Goal: Transaction & Acquisition: Purchase product/service

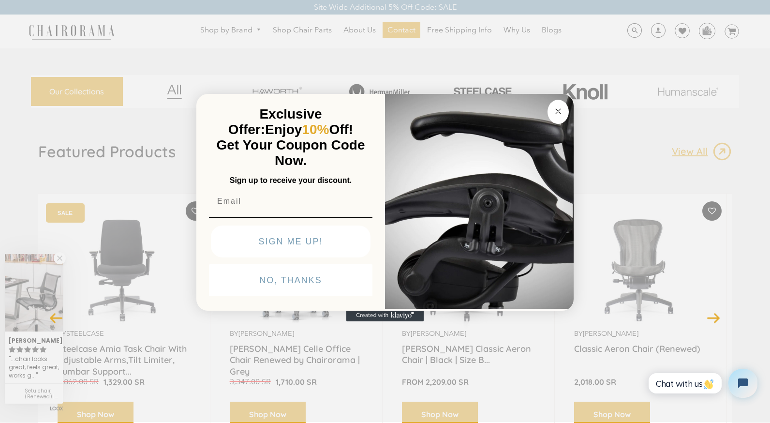
click at [554, 106] on circle "Close dialog" at bounding box center [558, 111] width 11 height 11
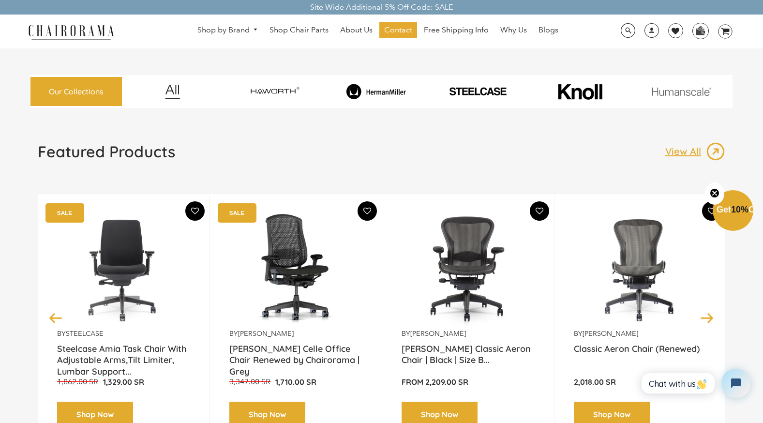
click at [559, 161] on div "Featured Products View All" at bounding box center [381, 155] width 687 height 27
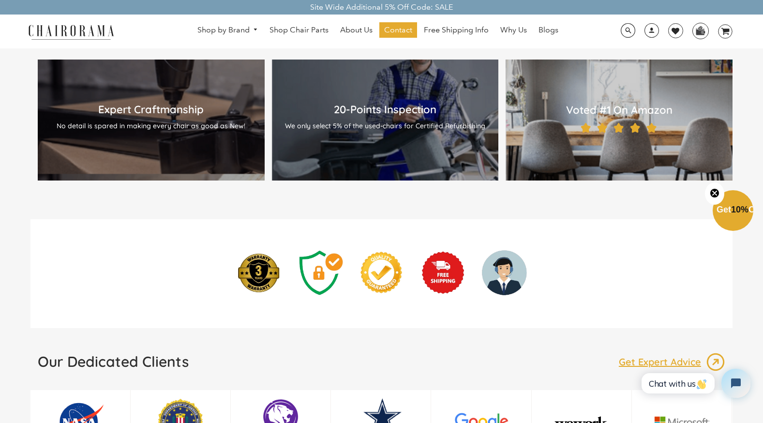
scroll to position [1113, 0]
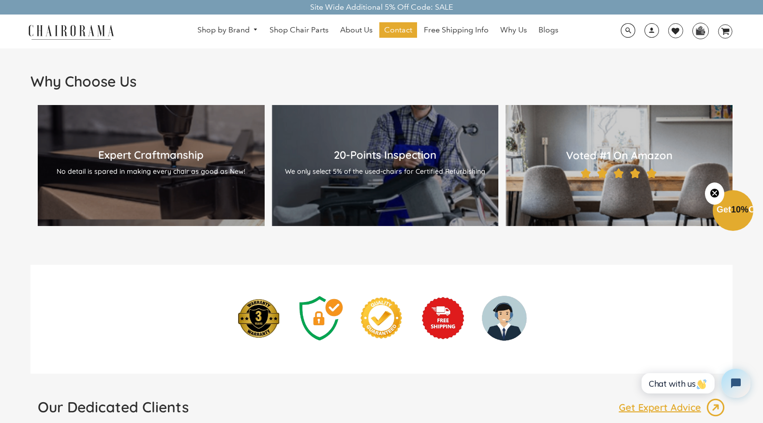
click at [716, 196] on circle "Close teaser" at bounding box center [714, 193] width 9 height 9
click at [640, 154] on h2 "Voted #1 On Amazon" at bounding box center [619, 156] width 208 height 14
click at [393, 163] on div "20-Points Inspection We only select 5% of the used-chairs for Certified Refurbi…" at bounding box center [386, 165] width 208 height 35
click at [166, 167] on p "No detail is spared in making every chair as good as New!" at bounding box center [151, 171] width 208 height 9
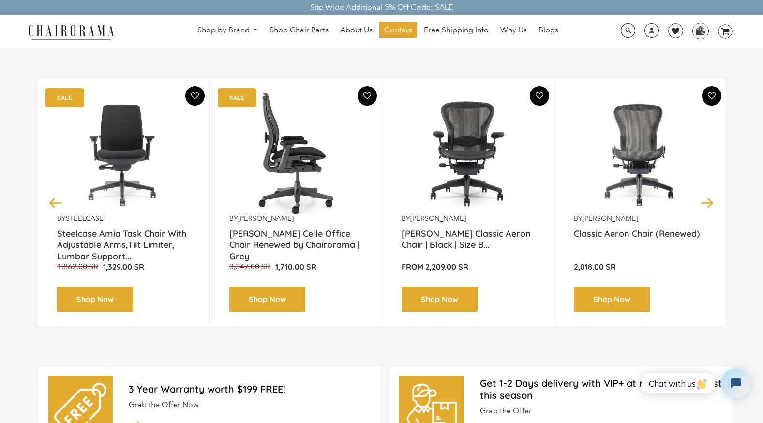
scroll to position [0, 0]
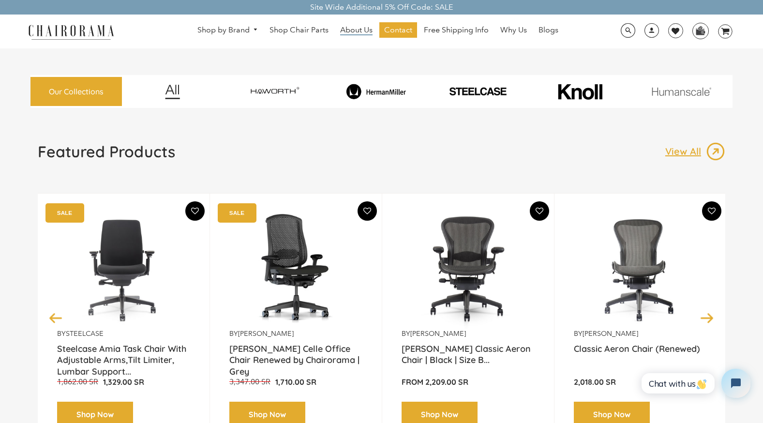
click at [355, 31] on span "About Us" at bounding box center [356, 30] width 32 height 10
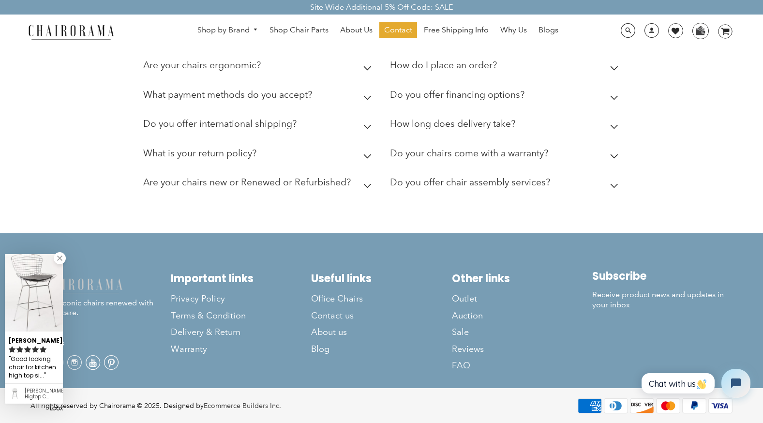
scroll to position [369, 0]
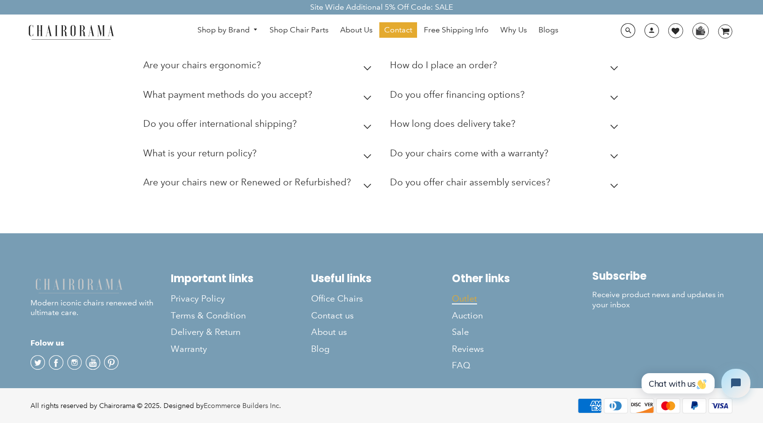
click at [465, 294] on span "Outlet" at bounding box center [464, 298] width 25 height 11
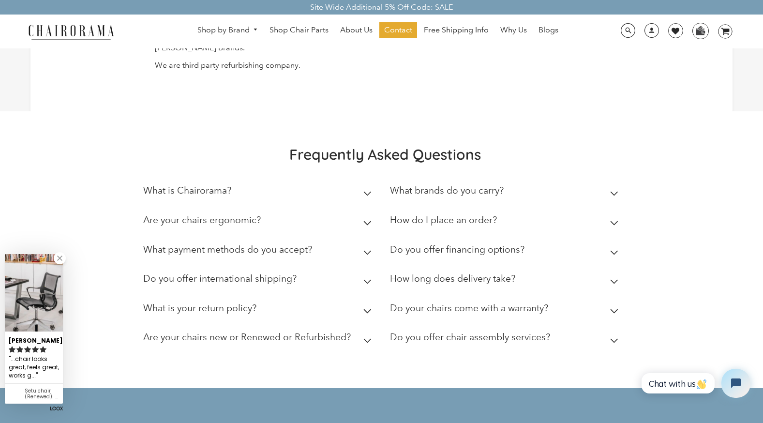
scroll to position [339, 0]
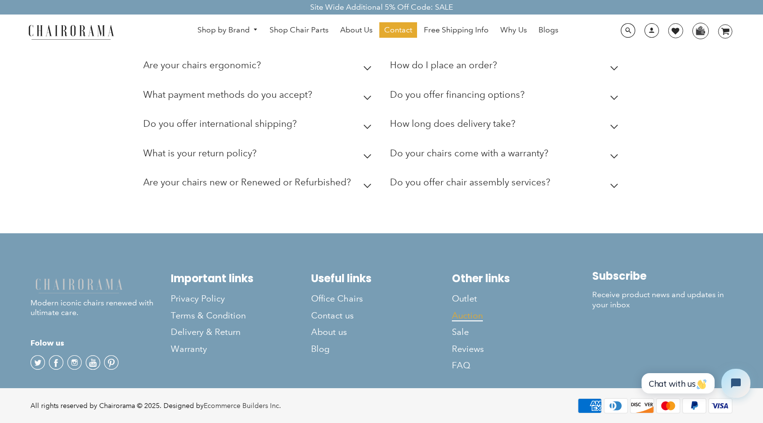
click at [474, 321] on span "Auction" at bounding box center [467, 315] width 31 height 11
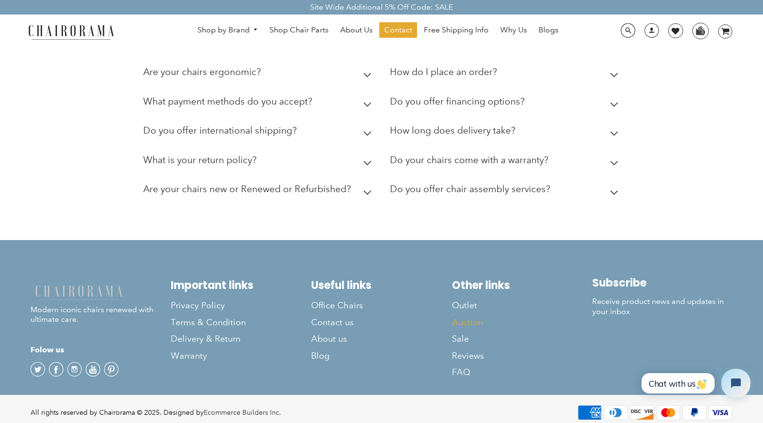
scroll to position [369, 0]
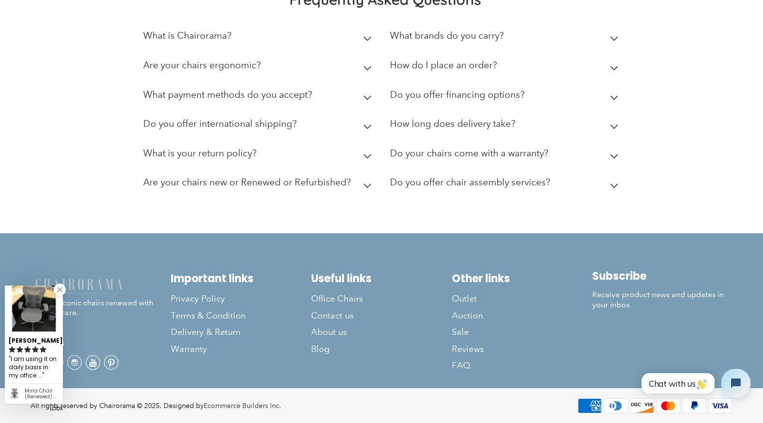
click at [60, 363] on body "Site Wide Additional 5% Off Code: SALE Site Wide Additional 5% Off Code: SALE S…" at bounding box center [381, 43] width 763 height 760
click at [60, 290] on link at bounding box center [60, 289] width 12 height 12
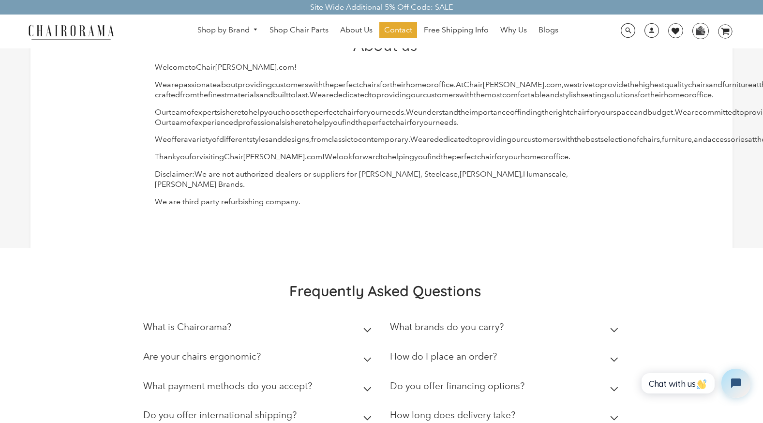
scroll to position [0, 0]
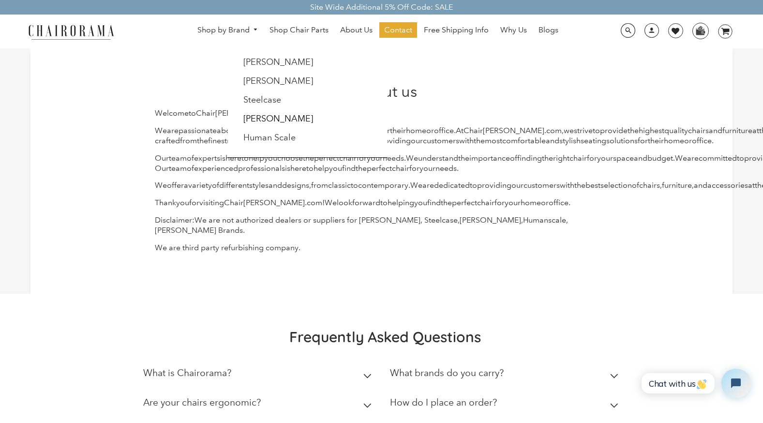
click at [57, 29] on img at bounding box center [71, 31] width 97 height 17
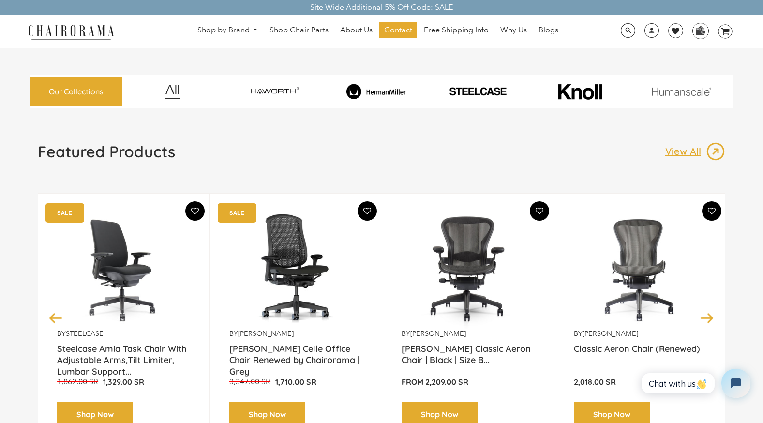
click at [149, 277] on img at bounding box center [123, 268] width 133 height 121
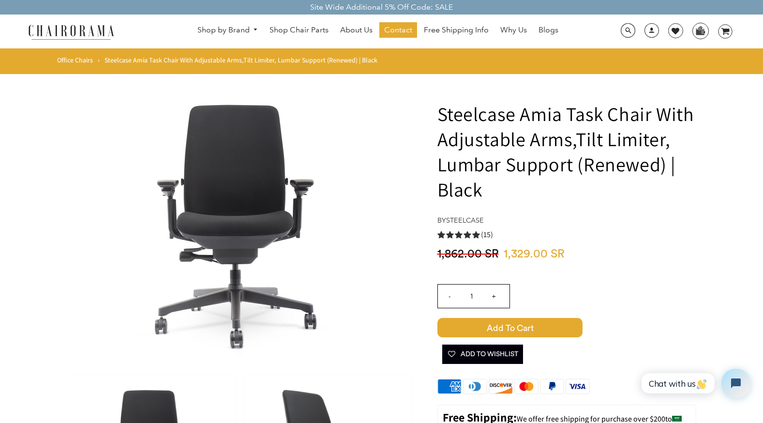
scroll to position [48, 0]
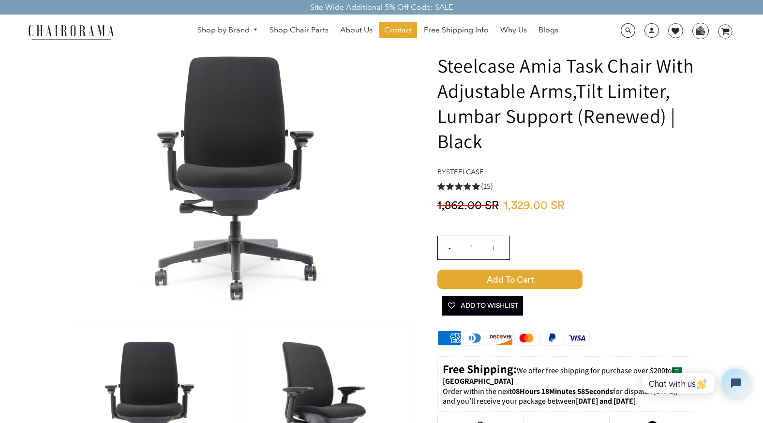
click at [490, 187] on span "(15)" at bounding box center [487, 186] width 12 height 10
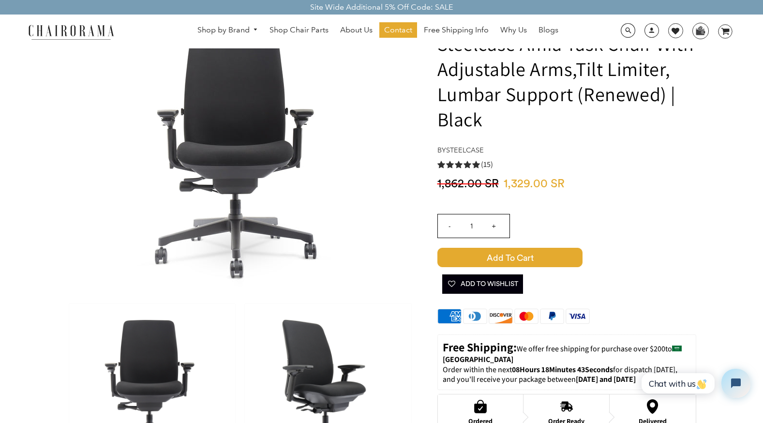
scroll to position [68, 0]
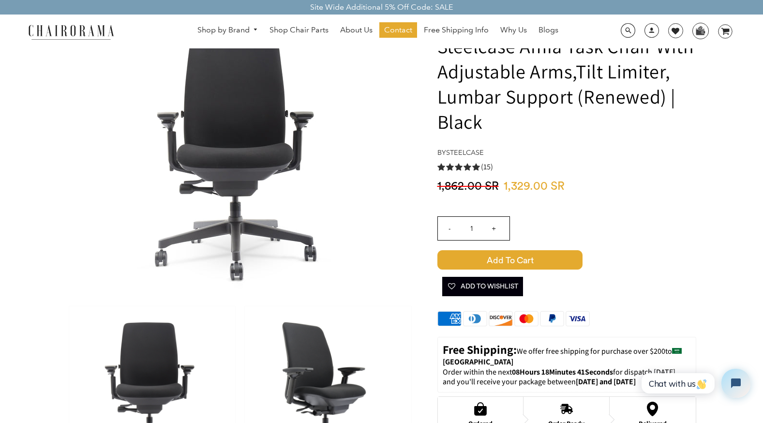
drag, startPoint x: 551, startPoint y: 184, endPoint x: 590, endPoint y: 185, distance: 39.2
click at [590, 185] on div "1,329.00 SR 1,862.00 SR" at bounding box center [566, 189] width 259 height 20
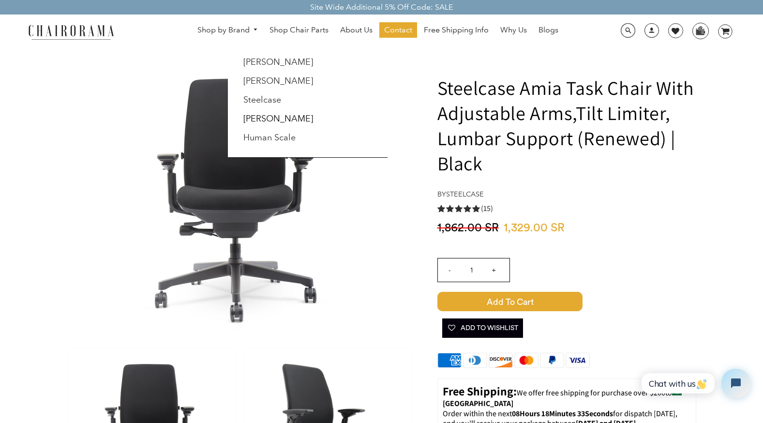
scroll to position [0, 0]
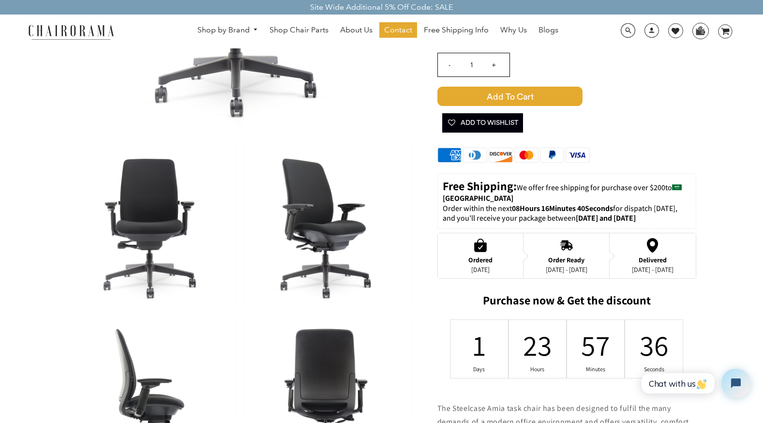
scroll to position [290, 0]
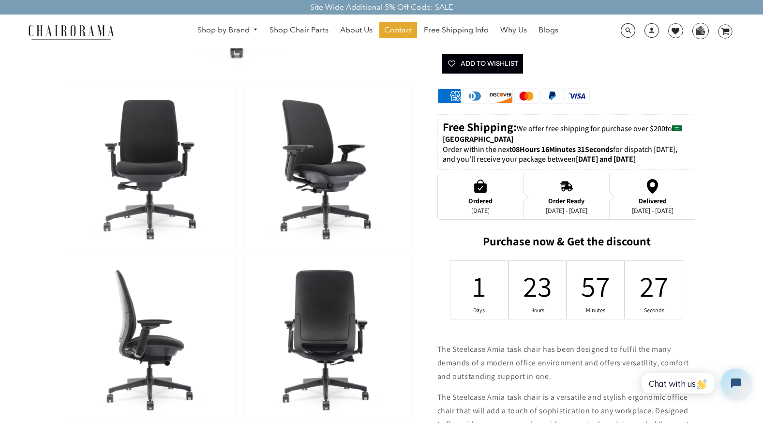
click at [18, 187] on form "Steelcase Amia Task Chair With Adjustable Arms,Tilt Limiter, Lumbar Support (Re…" at bounding box center [381, 390] width 763 height 1212
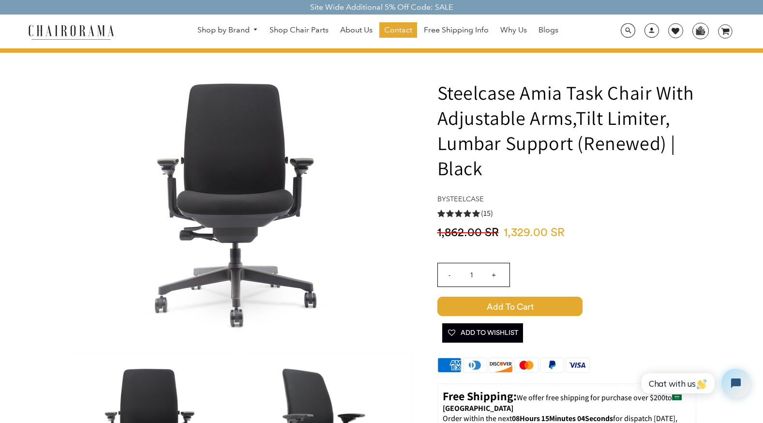
scroll to position [0, 0]
